Goal: Information Seeking & Learning: Find specific fact

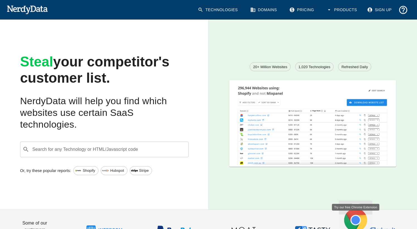
click at [101, 151] on div "Search for any Technology or HTML/Javascript code ​ Search for any Technology o…" at bounding box center [104, 150] width 169 height 16
drag, startPoint x: 351, startPoint y: 142, endPoint x: 290, endPoint y: 143, distance: 60.9
drag, startPoint x: 290, startPoint y: 143, endPoint x: 109, endPoint y: 145, distance: 180.6
click at [109, 145] on div "Search for any Technology or HTML/Javascript code ​ Search for any Technology o…" at bounding box center [104, 150] width 169 height 16
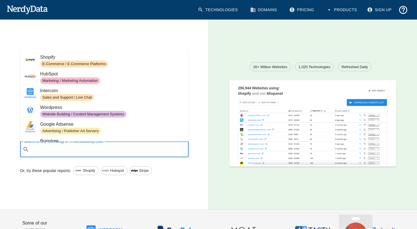
paste input "<footer class=\"wp-block-latest-comments__comment-meta\">"
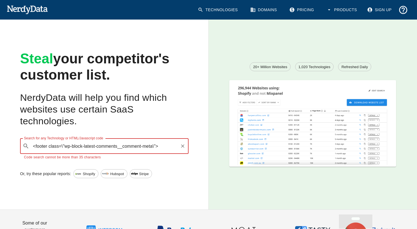
click at [162, 146] on input "<footer class=\"wp-block-latest-comments__comment-meta\">" at bounding box center [105, 146] width 146 height 11
type input "<footer class=\"wp-block-latest-comments__comment-meta\">"
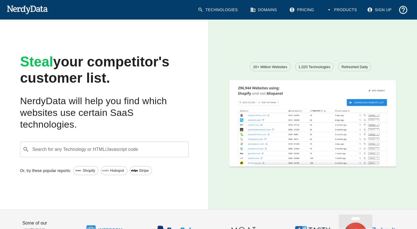
click at [69, 150] on div "Search for any Technology or HTML/Javascript code ​ Search for any Technology o…" at bounding box center [104, 150] width 169 height 16
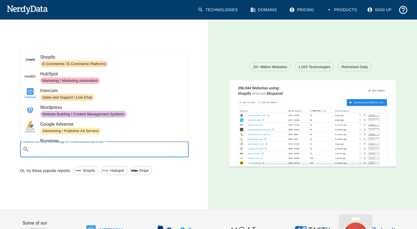
paste input "<footer class=\"wp-block-latest-comments__comment-meta\">"
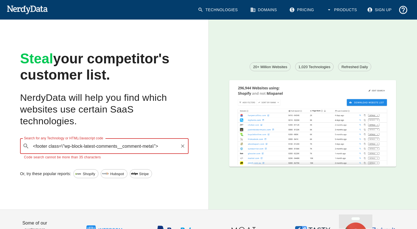
drag, startPoint x: 63, startPoint y: 147, endPoint x: 20, endPoint y: 150, distance: 43.4
click at [20, 150] on div "Search for any Technology or HTML/Javascript code ​ <footer class=\"wp-block-la…" at bounding box center [100, 144] width 178 height 31
drag, startPoint x: 122, startPoint y: 147, endPoint x: 134, endPoint y: 145, distance: 12.1
click at [134, 145] on input ""wp-block-latest-comments__comment-meta\">" at bounding box center [103, 146] width 147 height 11
click at [34, 145] on input ""wp-block-latest-comments__comment-meta" at bounding box center [105, 146] width 146 height 11
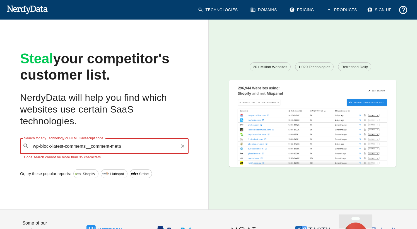
click at [137, 145] on input "wp-block-latest-comments__comment-meta" at bounding box center [105, 146] width 146 height 11
type input "wp-block-latest-comments__comment-meta"
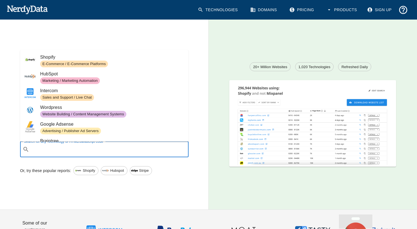
drag, startPoint x: 312, startPoint y: 155, endPoint x: 81, endPoint y: 152, distance: 230.8
click at [81, 152] on input "Search for any Technology or HTML/Javascript code" at bounding box center [109, 149] width 155 height 11
paste input "wp-block-latest-comments"
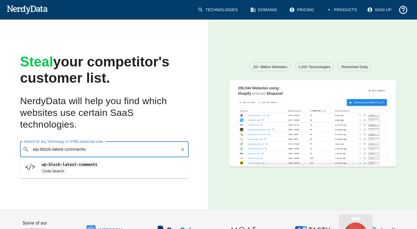
click at [93, 167] on span "wp-block-latest-comments" at bounding box center [112, 164] width 144 height 7
type input "wp-block-latest-comments"
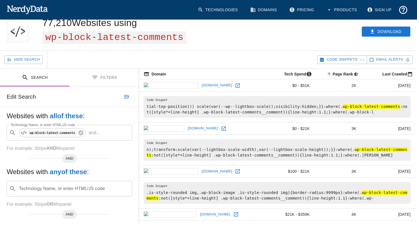
scroll to position [28, 0]
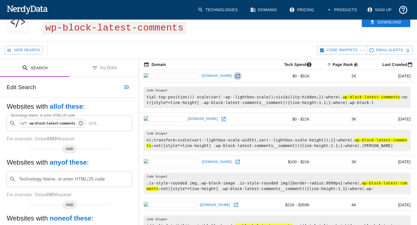
click at [235, 77] on icon at bounding box center [238, 76] width 6 height 6
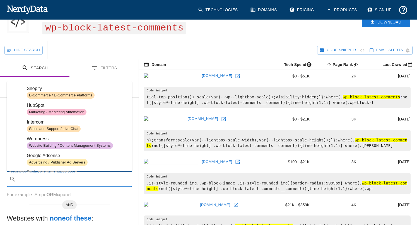
click at [49, 183] on input "Technology Name, or enter HTML/JS code" at bounding box center [74, 179] width 112 height 11
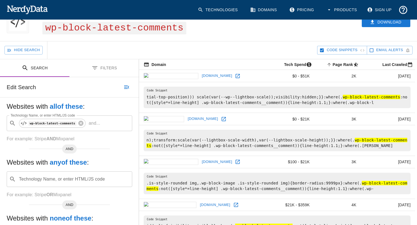
click at [2, 196] on div "Websites with all of these : Technology Name, or enter HTML/JS code ​ wp-block-…" at bounding box center [69, 182] width 139 height 170
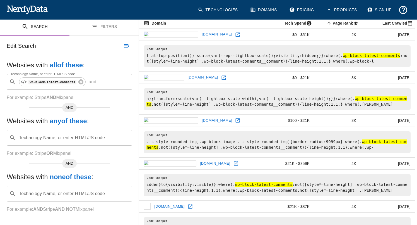
scroll to position [56, 0]
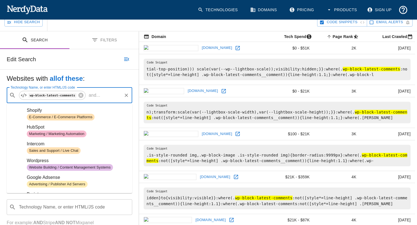
click at [102, 95] on input "Technology Name, or enter HTML/JS code" at bounding box center [111, 95] width 19 height 11
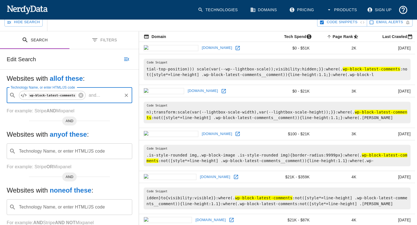
click at [102, 91] on input "Technology Name, or enter HTML/JS code" at bounding box center [111, 95] width 19 height 11
type input "j"
type input "c"
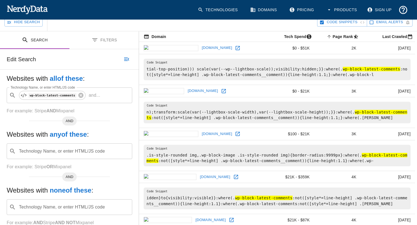
click at [101, 78] on h5 "Websites with all of these :" at bounding box center [70, 78] width 126 height 9
click at [89, 154] on div "Technology Name, or enter HTML/JS code ​ Technology Name, or enter HTML/JS code" at bounding box center [70, 151] width 126 height 16
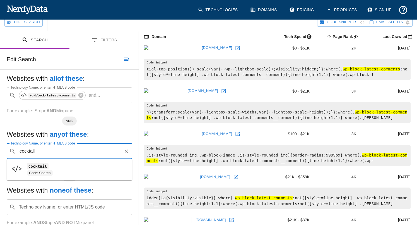
type input "cocktail"
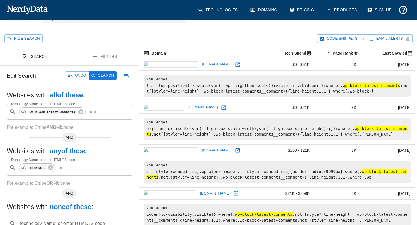
scroll to position [28, 0]
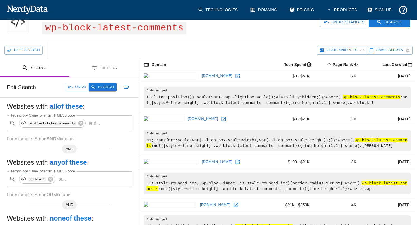
click at [105, 87] on button "Search" at bounding box center [103, 87] width 28 height 9
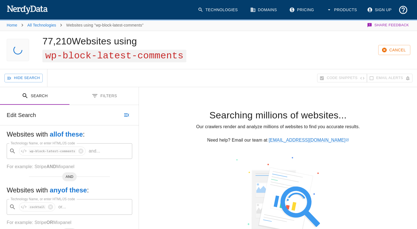
scroll to position [18, 0]
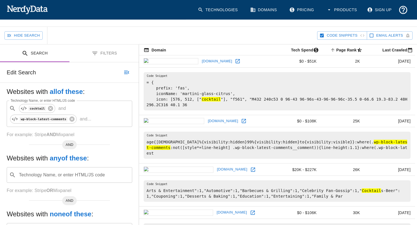
scroll to position [56, 0]
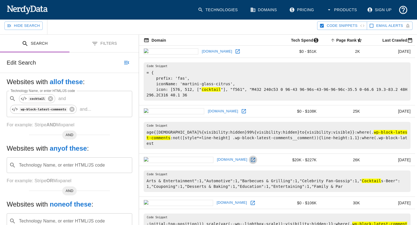
click at [250, 157] on icon at bounding box center [253, 160] width 6 height 6
click at [88, 111] on p "and ..." at bounding box center [86, 109] width 16 height 7
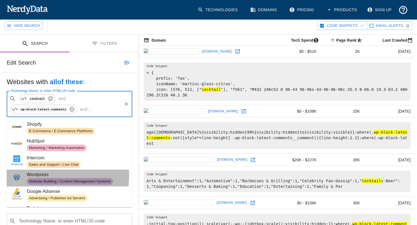
click at [55, 176] on span "Wordpress" at bounding box center [77, 174] width 101 height 7
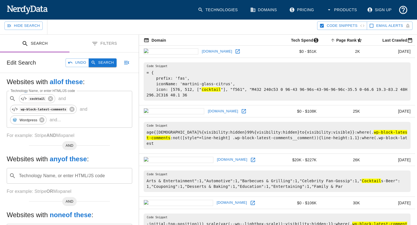
click at [103, 60] on button "Search" at bounding box center [103, 62] width 28 height 9
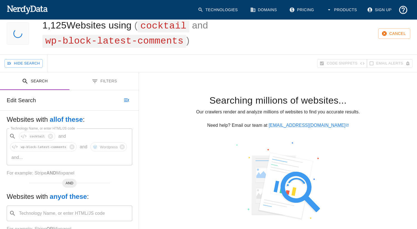
scroll to position [28, 0]
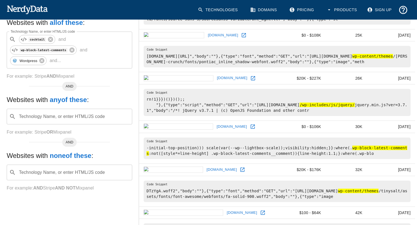
scroll to position [195, 0]
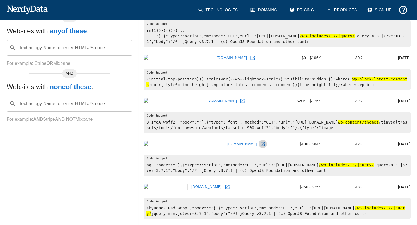
click at [260, 143] on icon at bounding box center [263, 144] width 6 height 6
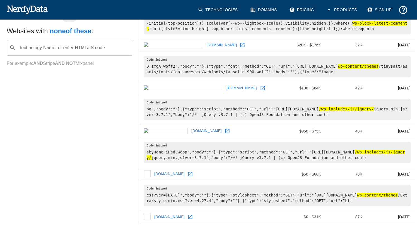
scroll to position [335, 0]
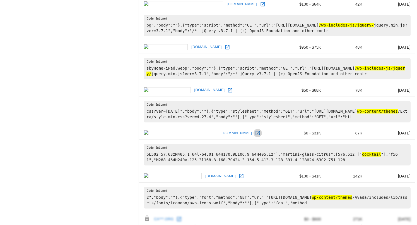
click at [255, 131] on icon at bounding box center [258, 133] width 6 height 6
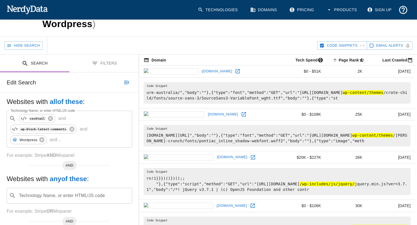
scroll to position [56, 0]
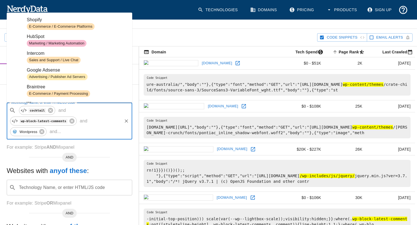
click at [70, 132] on input "Technology Name, or enter HTML/JS code" at bounding box center [92, 131] width 58 height 11
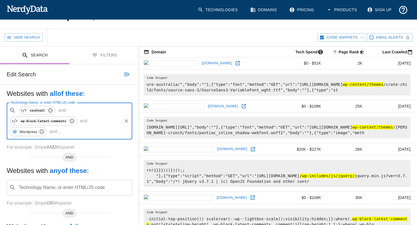
click at [66, 132] on input "Technology Name, or enter HTML/JS code" at bounding box center [92, 131] width 58 height 11
click at [69, 123] on icon at bounding box center [72, 121] width 6 height 6
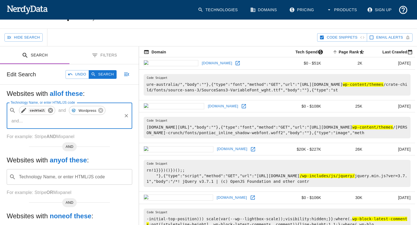
click at [50, 111] on icon at bounding box center [50, 110] width 5 height 5
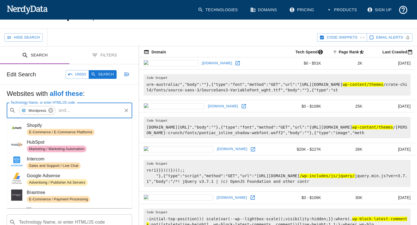
click at [78, 113] on input "Technology Name, or enter HTML/JS code" at bounding box center [96, 110] width 49 height 11
paste input "class="url""
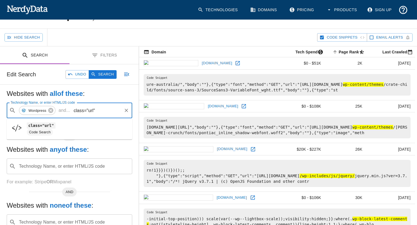
click at [62, 129] on span "Code Search" at bounding box center [77, 132] width 101 height 7
type input "class="url""
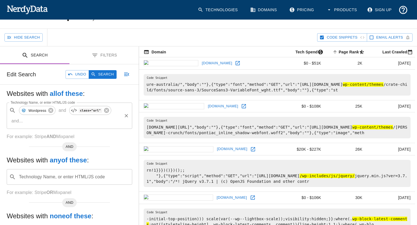
click at [37, 123] on input "Technology Name, or enter HTML/JS code" at bounding box center [73, 121] width 96 height 11
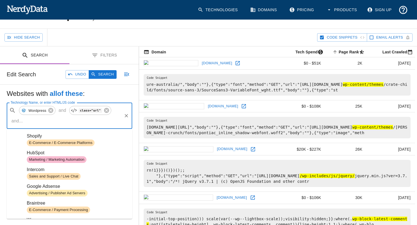
paste input "rel="ugc""
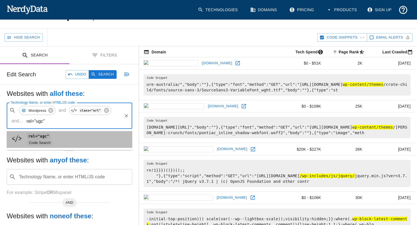
click at [39, 136] on code "rel="ugc"" at bounding box center [39, 136] width 24 height 6
type input "rel="ugc""
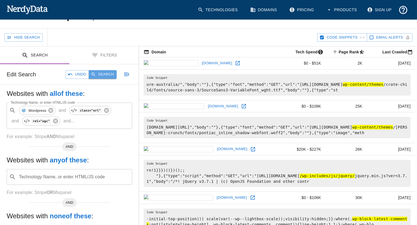
click at [95, 73] on icon "button" at bounding box center [93, 74] width 5 height 5
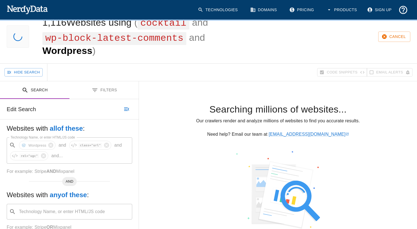
scroll to position [0, 0]
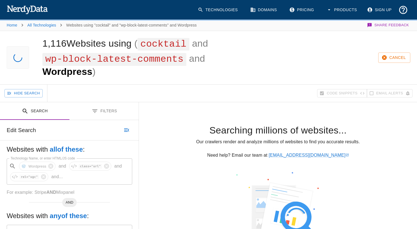
drag, startPoint x: 264, startPoint y: 67, endPoint x: 255, endPoint y: 64, distance: 9.2
drag, startPoint x: 255, startPoint y: 64, endPoint x: 250, endPoint y: 60, distance: 6.1
drag, startPoint x: 250, startPoint y: 60, endPoint x: 246, endPoint y: 52, distance: 8.2
drag, startPoint x: 246, startPoint y: 52, endPoint x: 243, endPoint y: 40, distance: 12.9
click at [243, 40] on div "Cancel" at bounding box center [322, 57] width 191 height 53
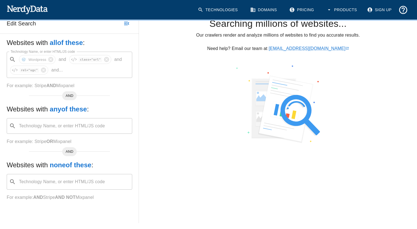
scroll to position [107, 0]
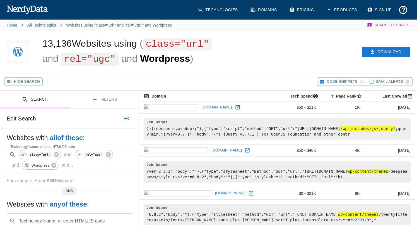
scroll to position [28, 0]
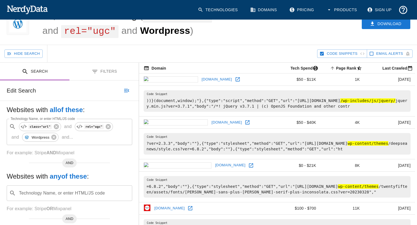
click at [235, 79] on icon at bounding box center [238, 79] width 6 height 6
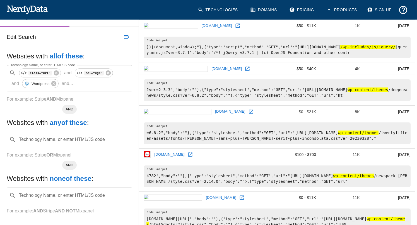
scroll to position [84, 0]
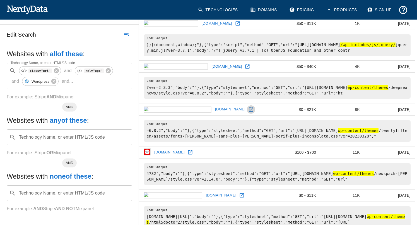
click at [248, 109] on icon at bounding box center [251, 110] width 6 height 6
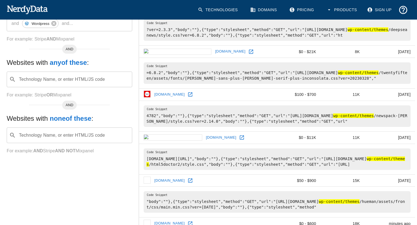
scroll to position [223, 0]
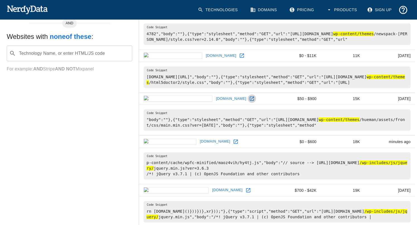
click at [249, 99] on icon at bounding box center [252, 99] width 6 height 6
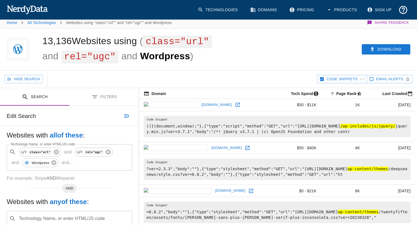
scroll to position [0, 0]
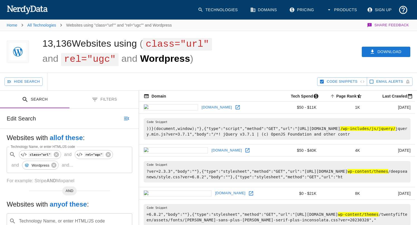
drag, startPoint x: 334, startPoint y: 23, endPoint x: 223, endPoint y: 57, distance: 116.7
click at [223, 57] on div "13,136 Websites using ( class="url" and rel="ugc" and Wordpress )" at bounding box center [131, 52] width 191 height 42
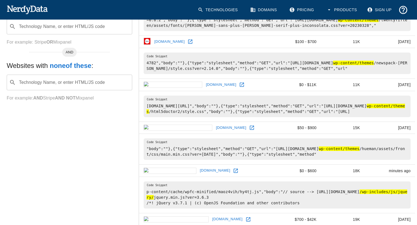
scroll to position [279, 0]
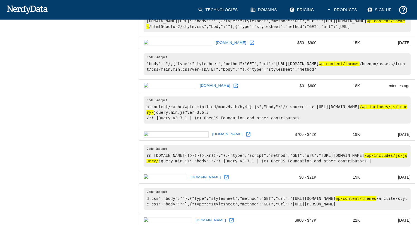
click at [246, 135] on icon at bounding box center [249, 134] width 6 height 6
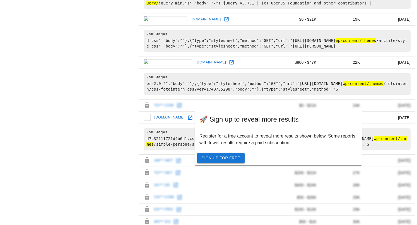
scroll to position [447, 0]
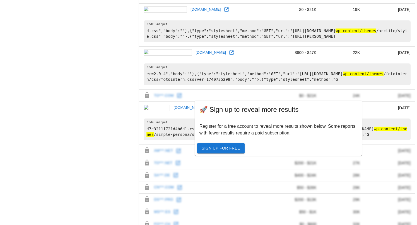
click at [230, 52] on icon at bounding box center [232, 53] width 4 height 4
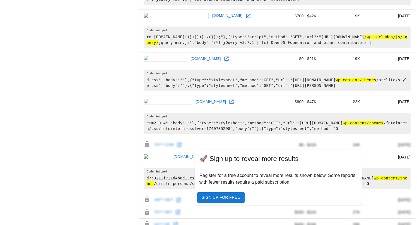
scroll to position [419, 0]
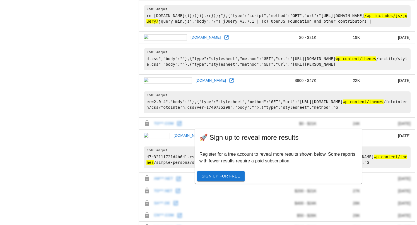
click at [81, 125] on div "Search Filters Edit Search Websites with all of these : Technology Name, or ent…" at bounding box center [69, 11] width 139 height 678
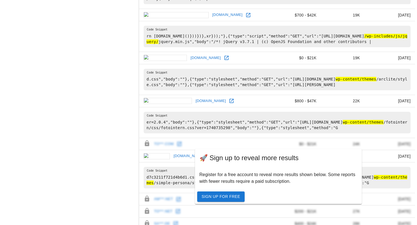
scroll to position [349, 0]
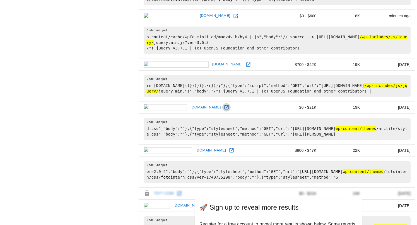
click at [224, 106] on icon at bounding box center [227, 107] width 6 height 6
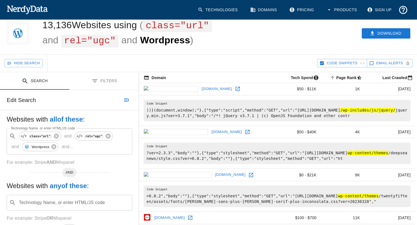
scroll to position [14, 0]
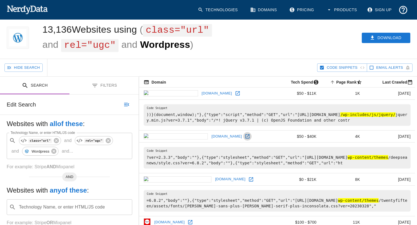
click at [245, 138] on icon at bounding box center [248, 136] width 6 height 6
click at [105, 141] on icon at bounding box center [108, 140] width 6 height 6
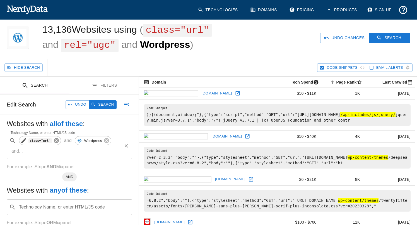
click at [54, 141] on icon at bounding box center [56, 140] width 5 height 5
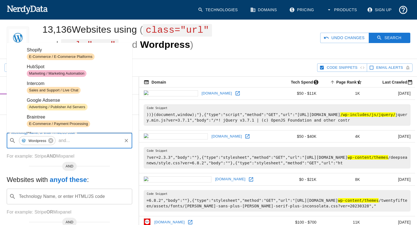
click at [76, 140] on input "Technology Name, or enter HTML/JS code" at bounding box center [96, 140] width 49 height 11
paste input "class="wp-block-latest-comments__comment-author""
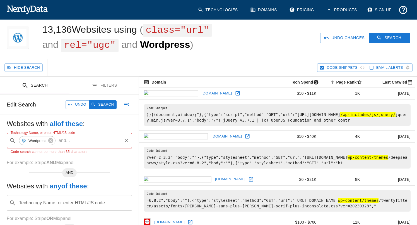
scroll to position [0, 61]
drag, startPoint x: 89, startPoint y: 142, endPoint x: 135, endPoint y: 141, distance: 46.1
click at [135, 141] on div "Websites with all of these : Technology Name, or enter HTML/JS code ​ Wordpress…" at bounding box center [69, 203] width 139 height 176
type input "class="wp-block-latest-comments__comment-author""
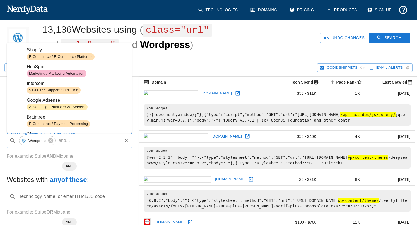
scroll to position [0, 0]
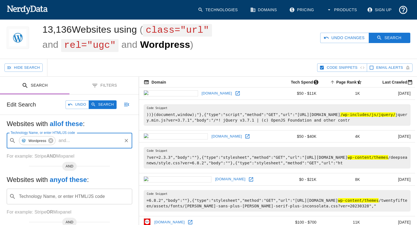
click at [75, 143] on input "Technology Name, or enter HTML/JS code" at bounding box center [96, 140] width 49 height 11
paste input "wp-block-latest-comments__comment"
type input "wp-block-latest-comments__comment"
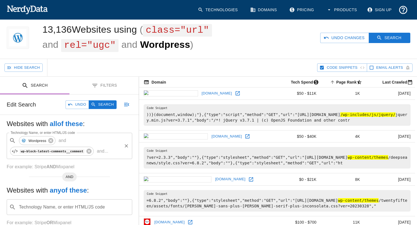
scroll to position [42, 0]
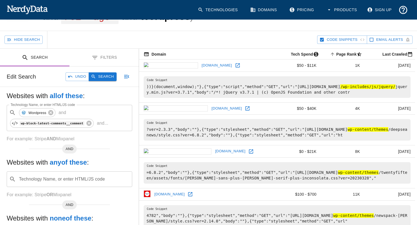
click at [100, 76] on button "Search" at bounding box center [103, 76] width 28 height 9
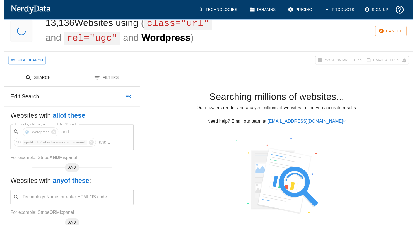
scroll to position [0, 0]
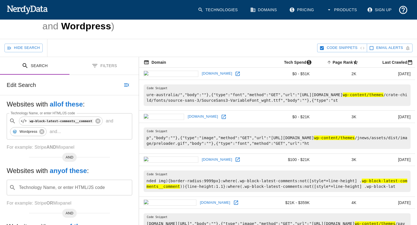
scroll to position [56, 0]
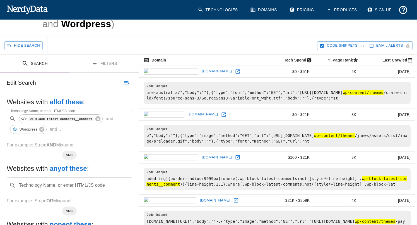
click at [235, 71] on icon at bounding box center [238, 72] width 6 height 6
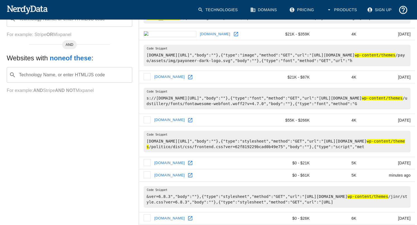
scroll to position [223, 0]
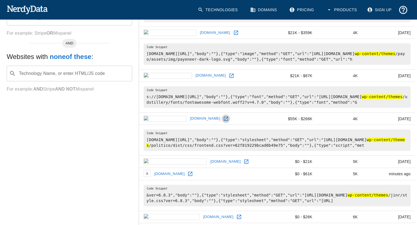
click at [223, 121] on icon at bounding box center [226, 119] width 6 height 6
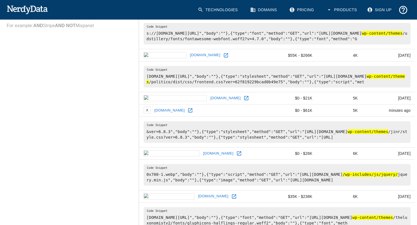
scroll to position [363, 0]
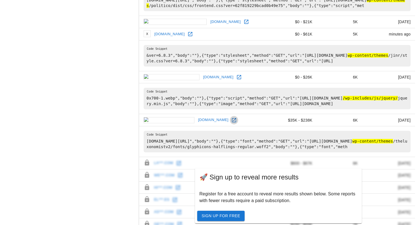
click at [231, 118] on icon at bounding box center [234, 120] width 6 height 6
